Goal: Task Accomplishment & Management: Complete application form

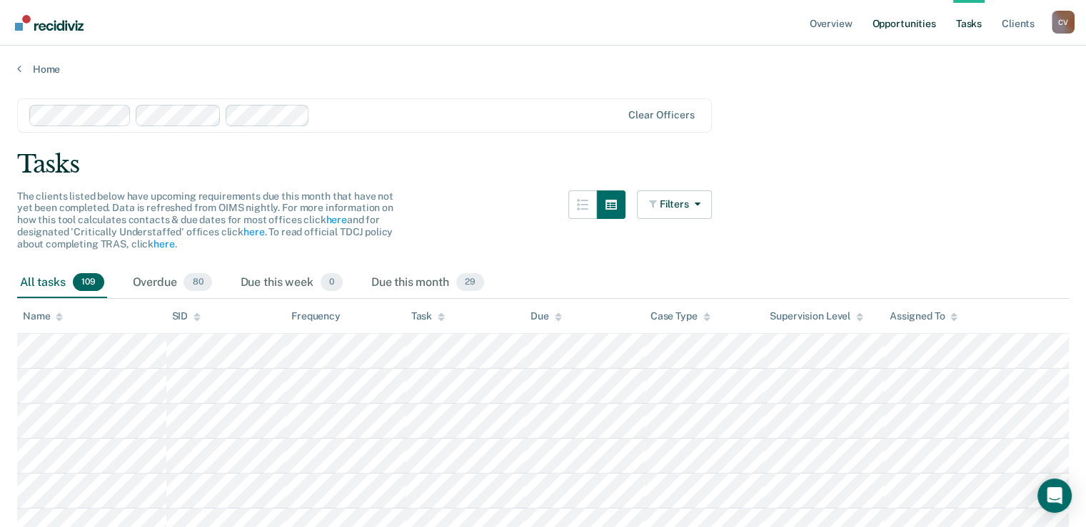
click at [898, 22] on link "Opportunities" at bounding box center [903, 23] width 69 height 46
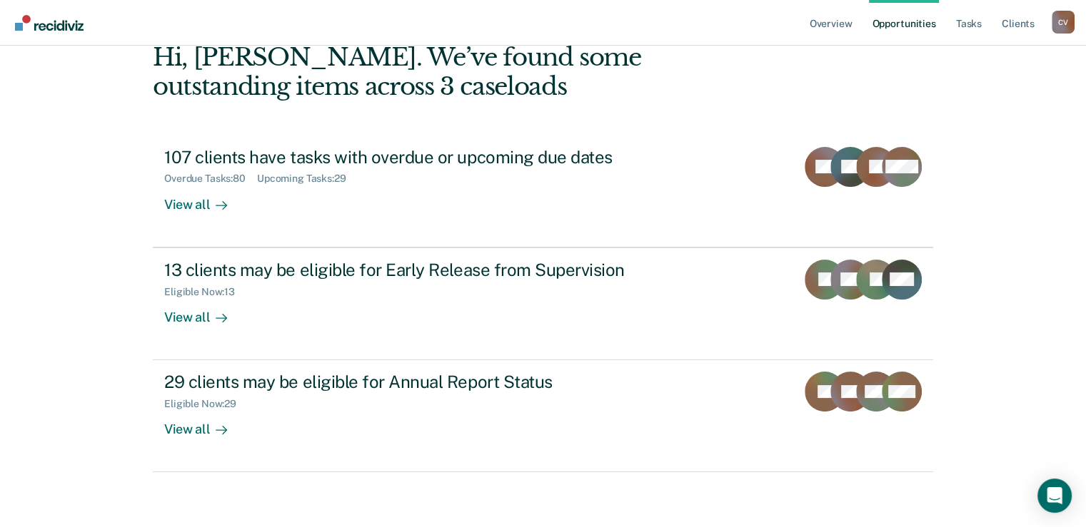
scroll to position [79, 0]
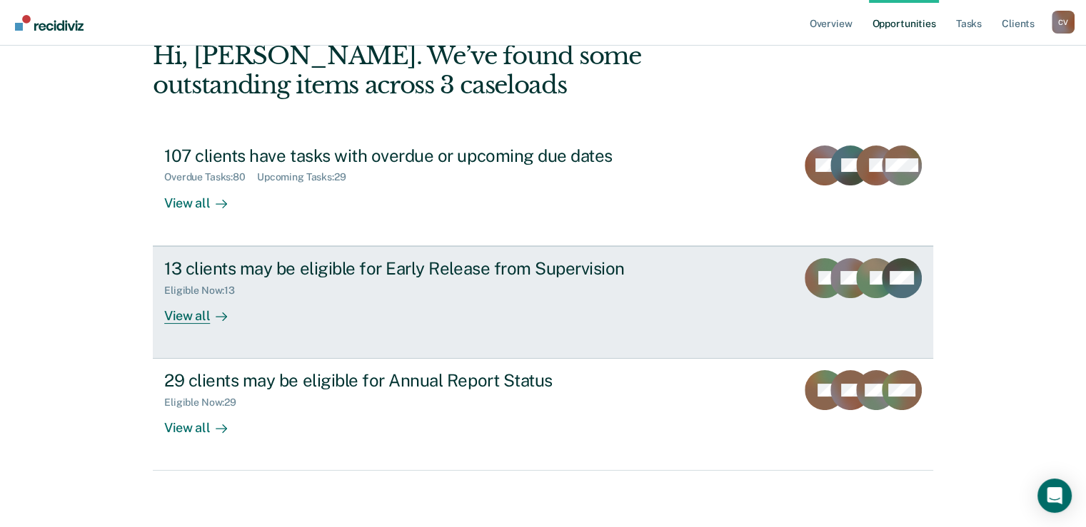
click at [243, 263] on div "13 clients may be eligible for Early Release from Supervision" at bounding box center [414, 268] width 501 height 21
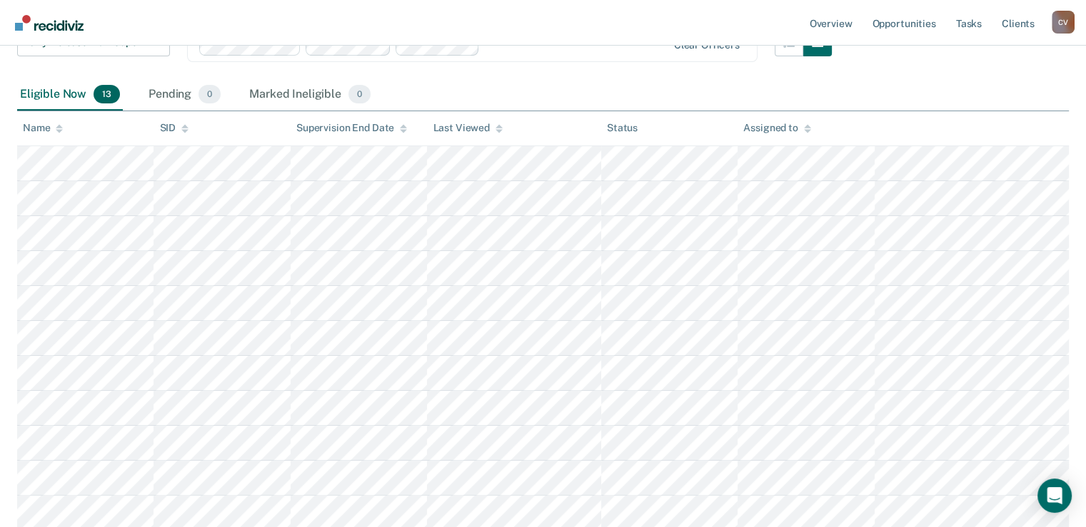
scroll to position [285, 0]
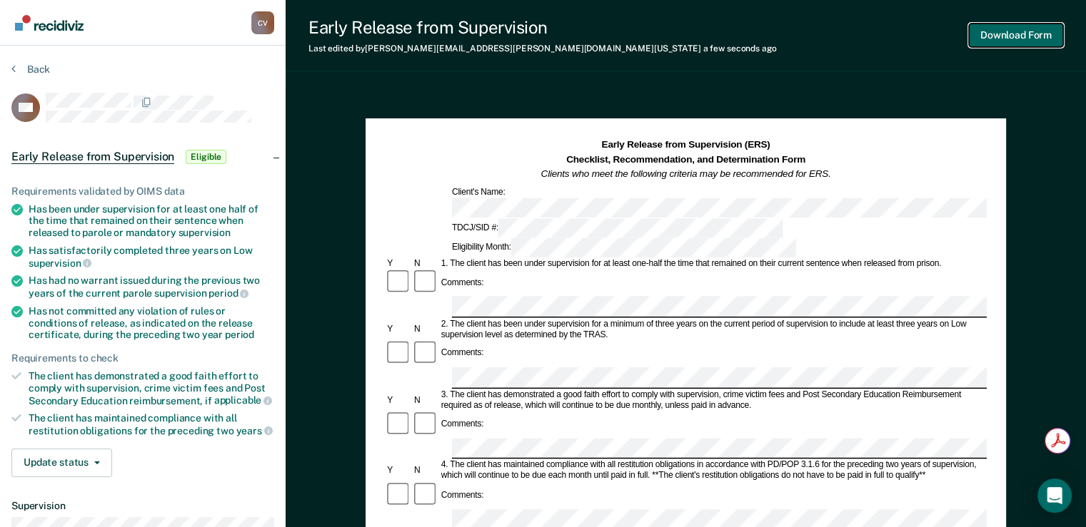
click at [1013, 37] on button "Download Form" at bounding box center [1016, 36] width 94 height 24
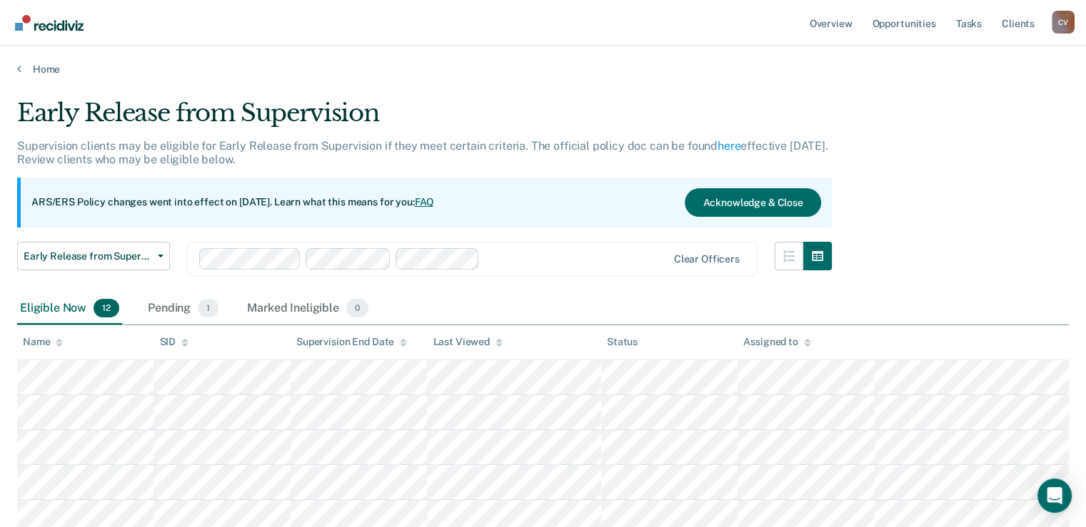
scroll to position [79, 0]
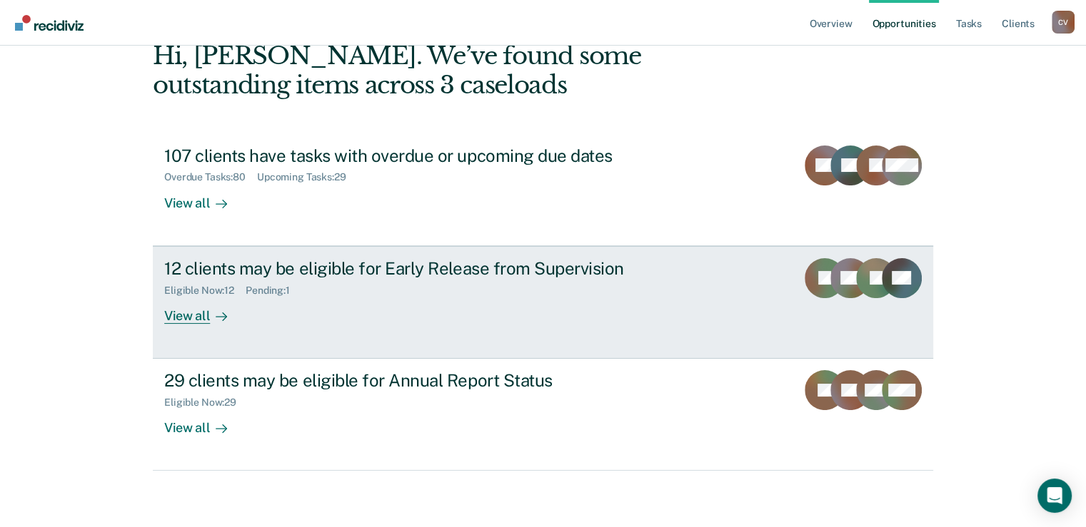
click at [403, 270] on div "12 clients may be eligible for Early Release from Supervision" at bounding box center [414, 268] width 501 height 21
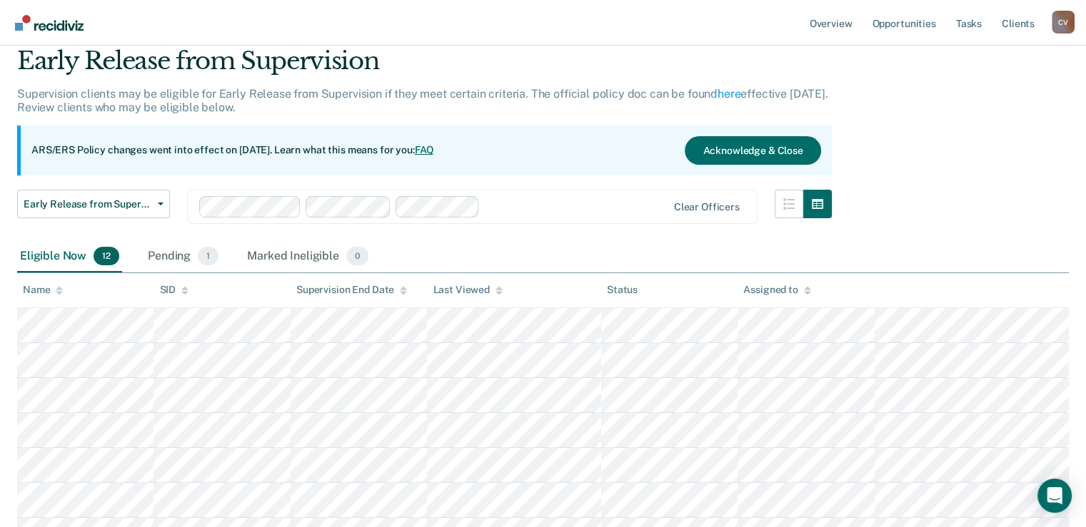
scroll to position [71, 0]
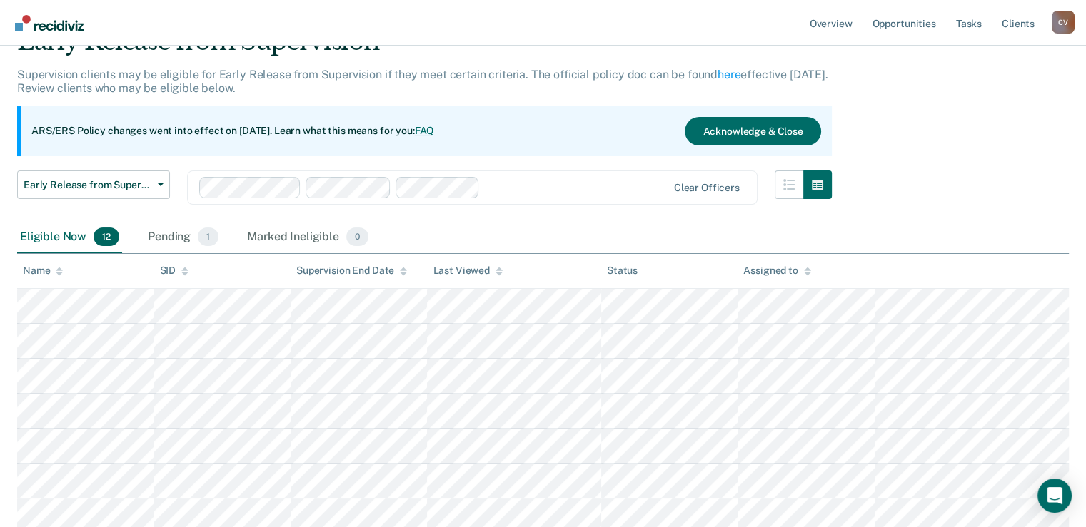
click at [435, 129] on link "FAQ" at bounding box center [425, 130] width 20 height 11
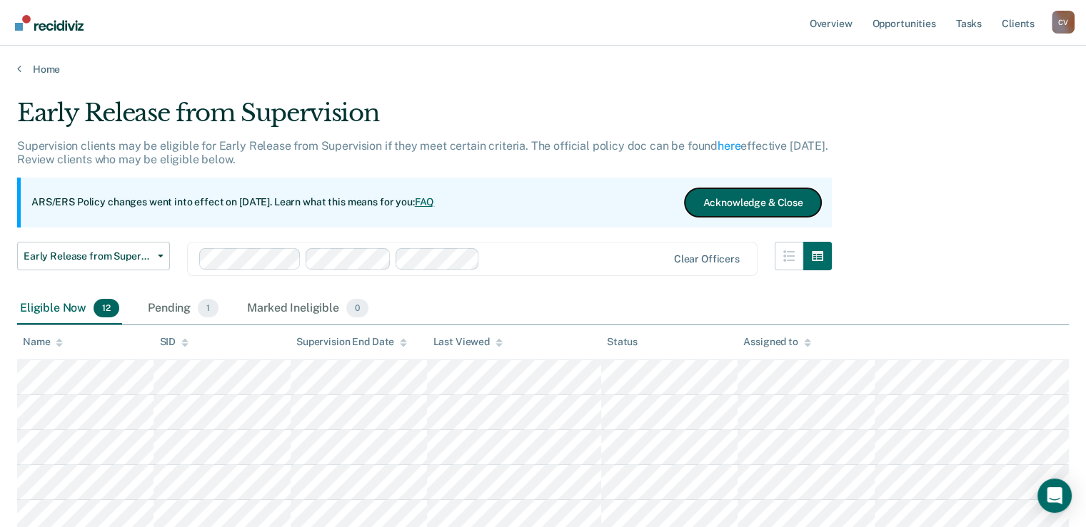
click at [754, 198] on button "Acknowledge & Close" at bounding box center [752, 202] width 136 height 29
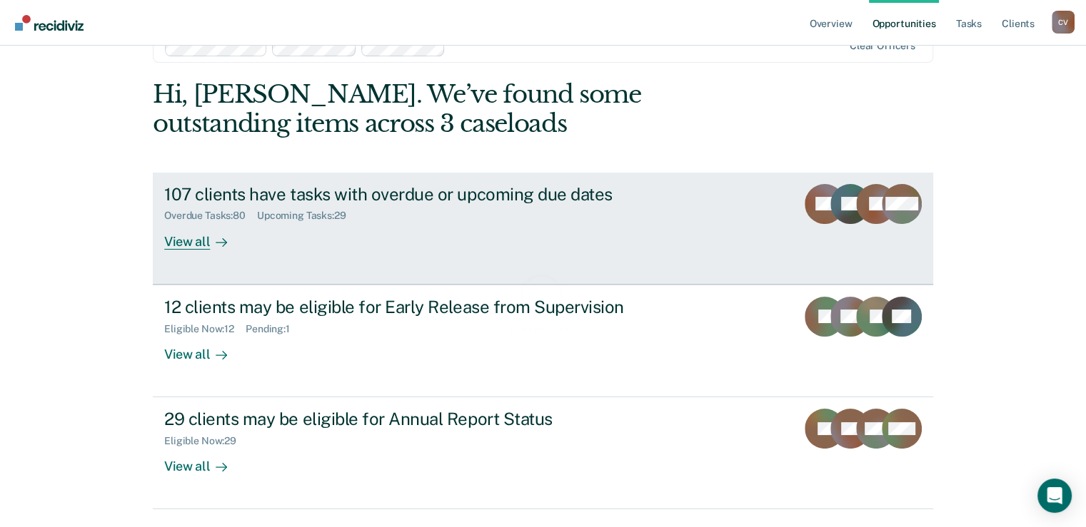
scroll to position [79, 0]
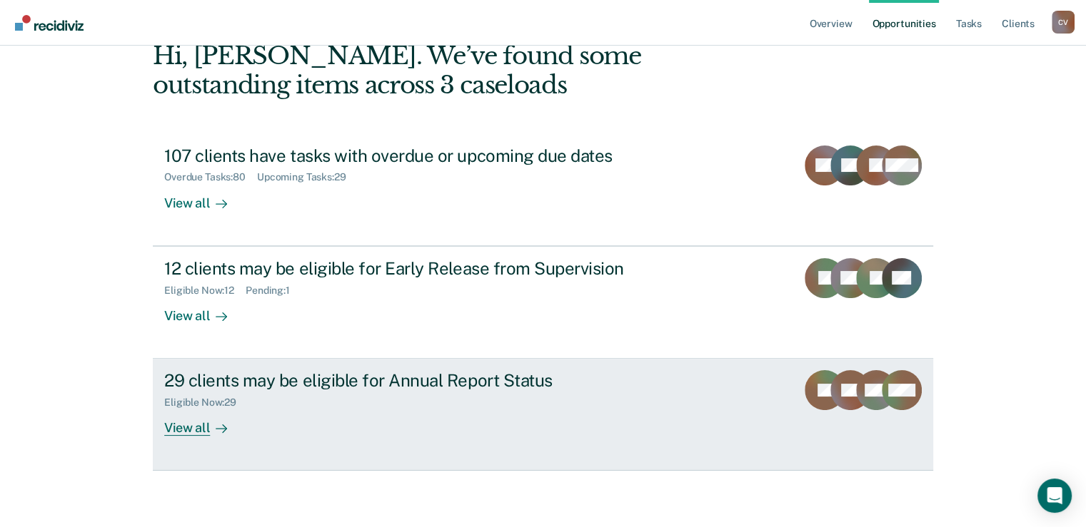
click at [288, 411] on div "29 clients may be eligible for Annual Report Status Eligible Now : 29 View all" at bounding box center [431, 403] width 535 height 66
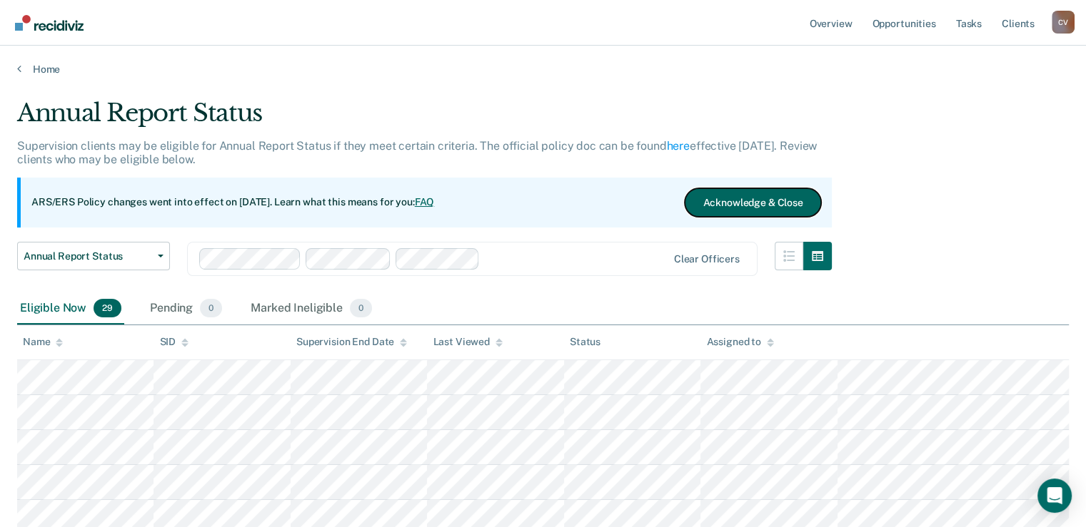
click at [725, 203] on button "Acknowledge & Close" at bounding box center [752, 202] width 136 height 29
